Goal: Information Seeking & Learning: Learn about a topic

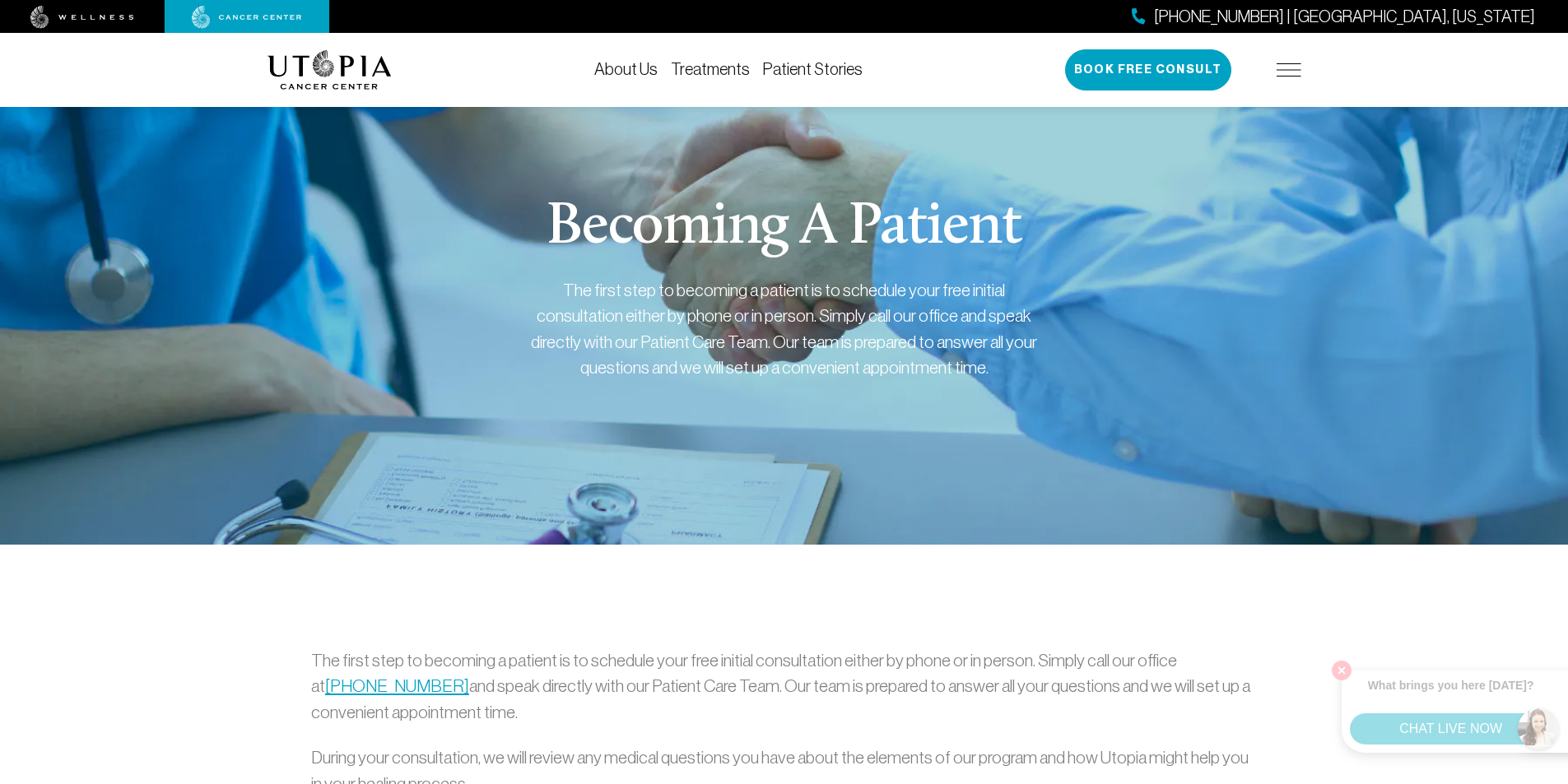
click at [1293, 66] on img at bounding box center [1289, 70] width 25 height 13
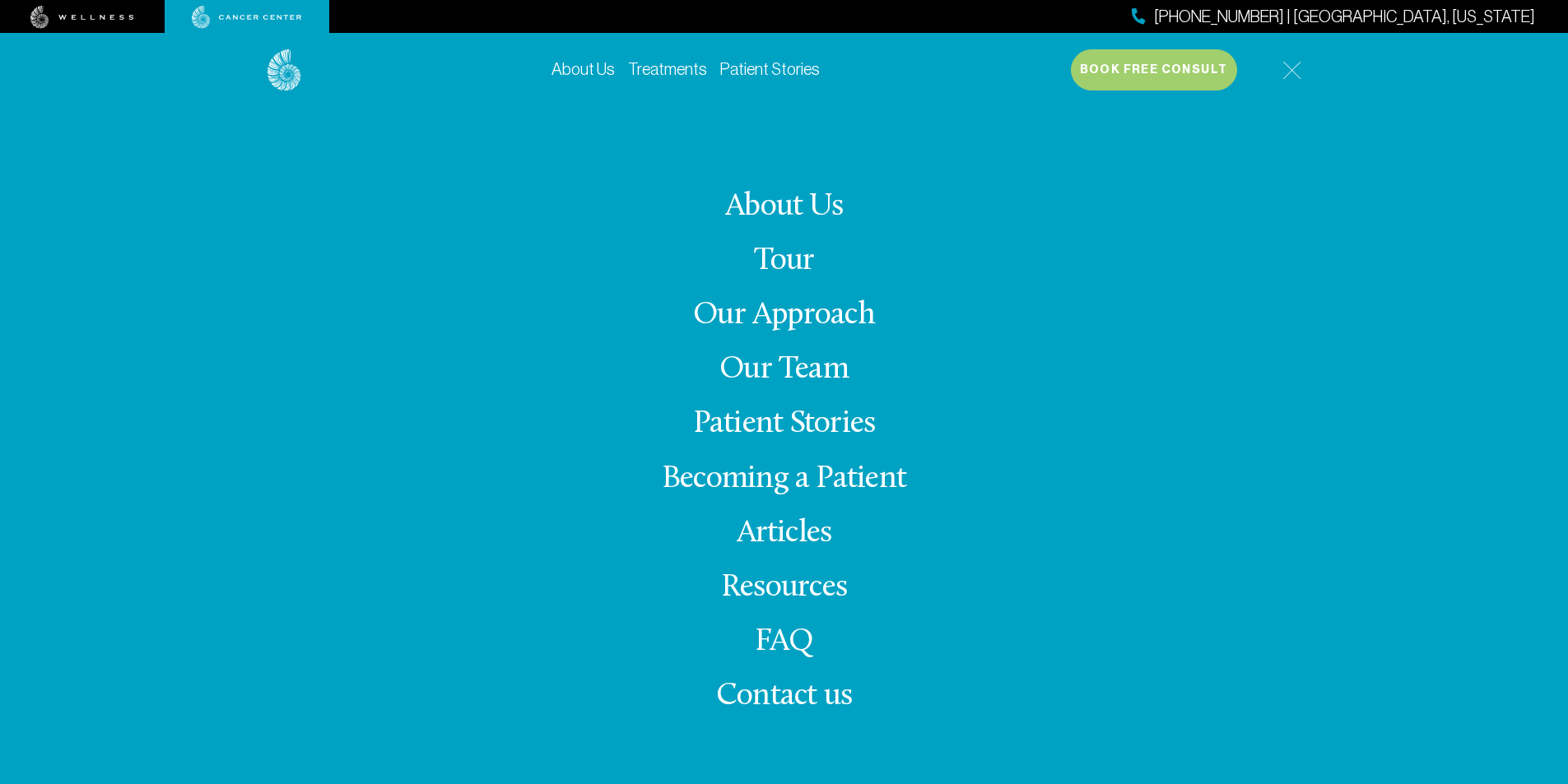
click at [765, 632] on link "FAQ" at bounding box center [784, 642] width 59 height 32
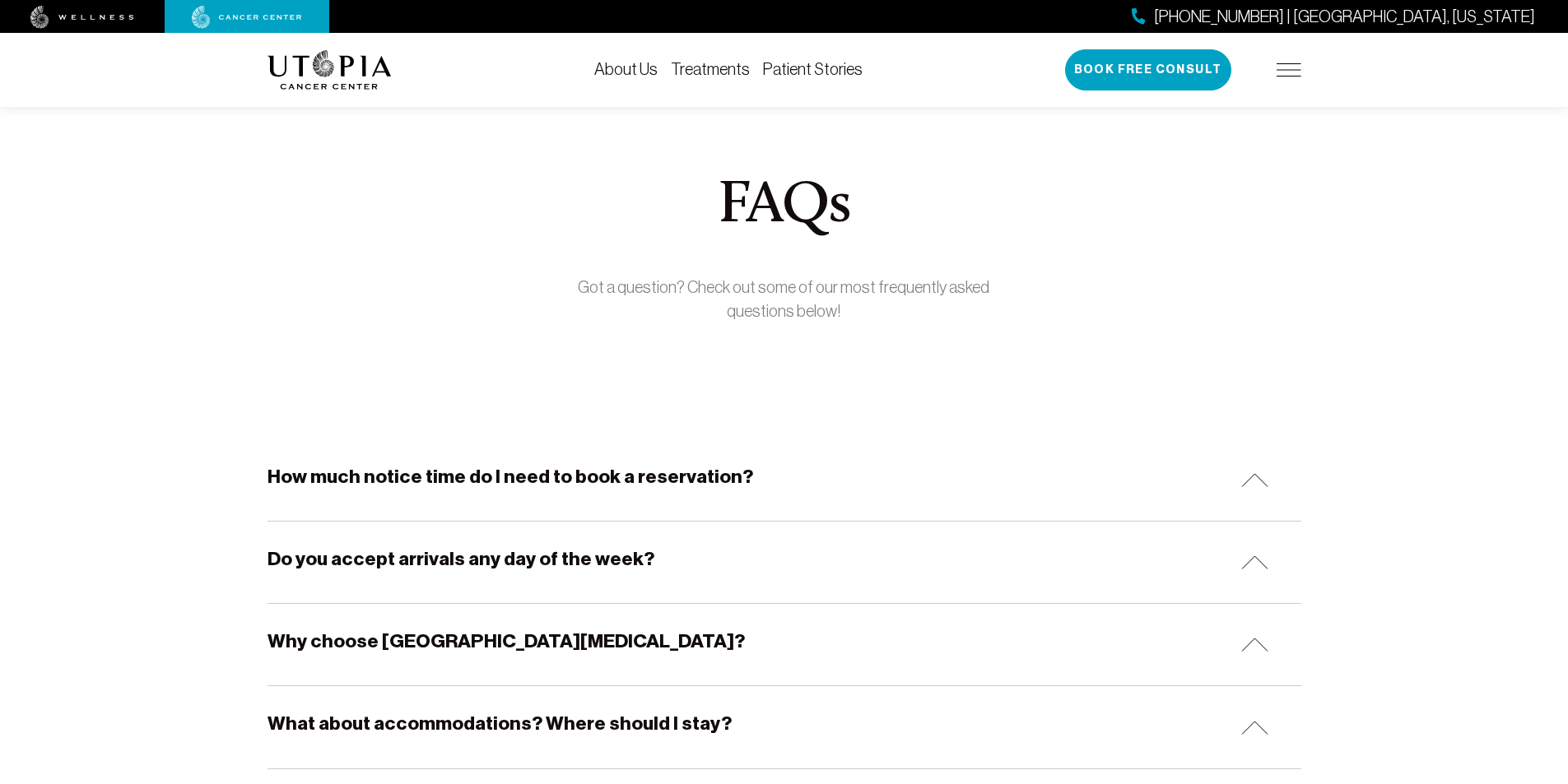
click at [671, 62] on link "Treatments" at bounding box center [710, 69] width 79 height 18
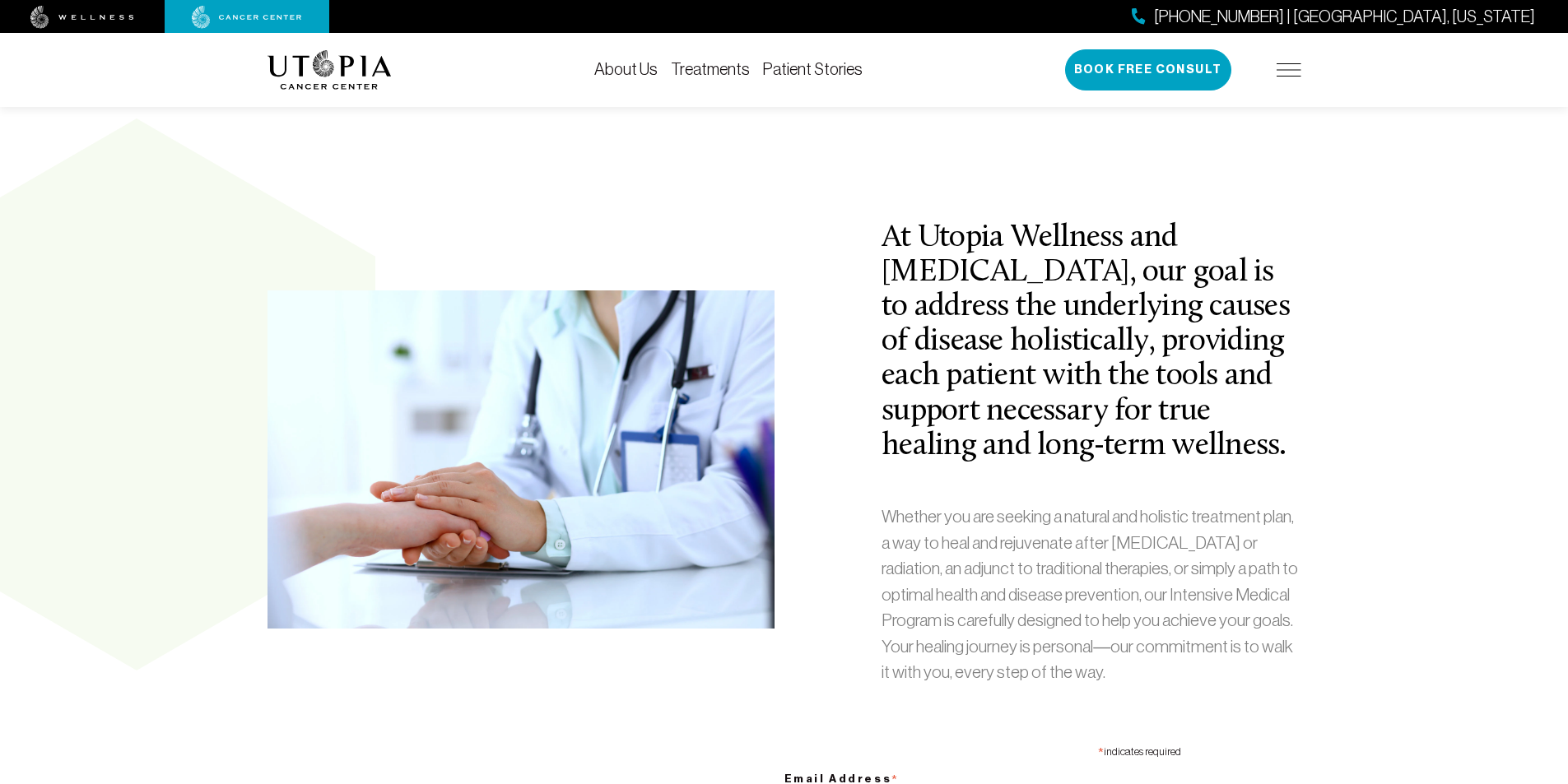
scroll to position [582, 0]
